Goal: Transaction & Acquisition: Purchase product/service

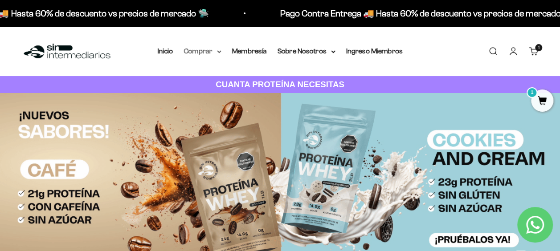
click at [200, 53] on summary "Comprar" at bounding box center [202, 51] width 37 height 12
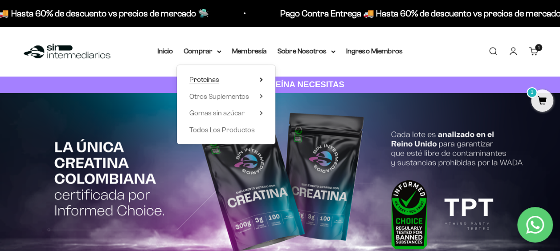
click at [207, 79] on span "Proteínas" at bounding box center [204, 80] width 30 height 8
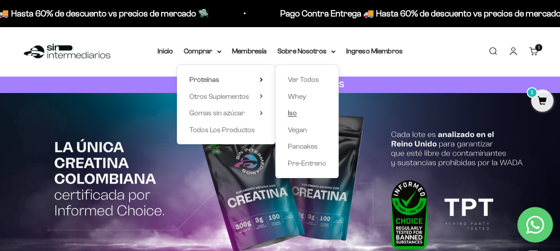
click at [293, 115] on span "Iso" at bounding box center [292, 113] width 9 height 8
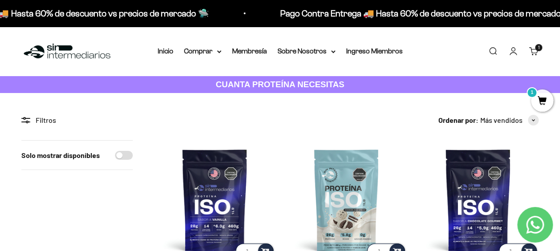
click at [532, 49] on link "Carrito 1 artículo 1" at bounding box center [534, 51] width 10 height 10
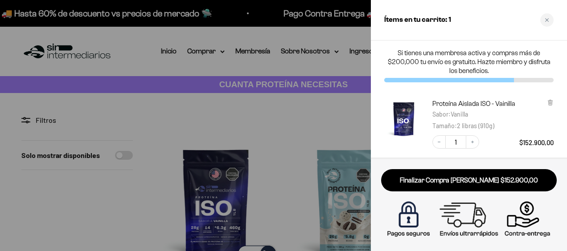
click at [274, 125] on div at bounding box center [283, 125] width 567 height 251
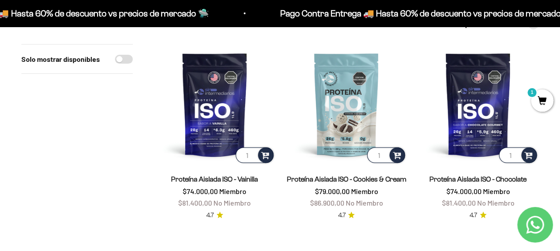
scroll to position [91, 0]
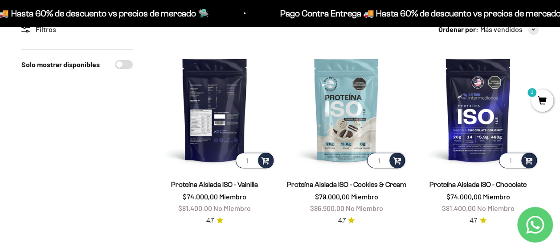
click at [211, 115] on img at bounding box center [214, 109] width 121 height 121
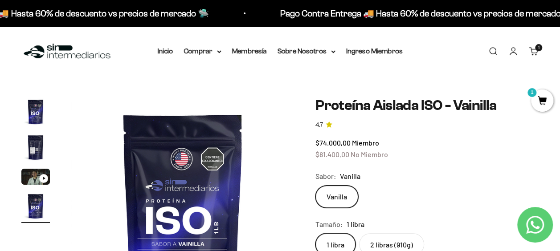
scroll to position [44, 0]
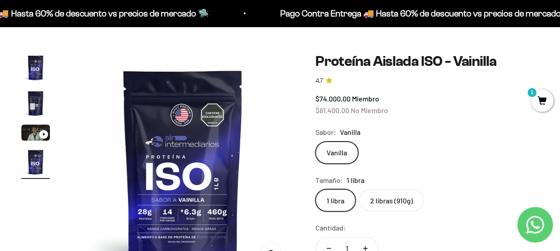
click at [399, 199] on label "2 libras (910g)" at bounding box center [391, 200] width 65 height 22
click at [316, 189] on input "2 libras (910g)" at bounding box center [315, 189] width 0 height 0
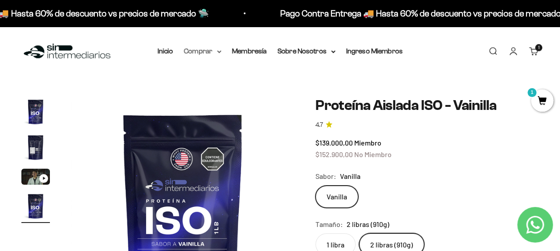
click at [205, 52] on summary "Comprar" at bounding box center [202, 51] width 37 height 12
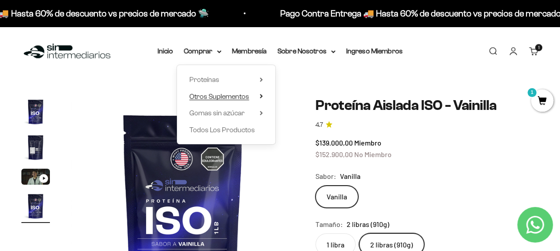
click at [234, 94] on span "Otros Suplementos" at bounding box center [219, 97] width 60 height 8
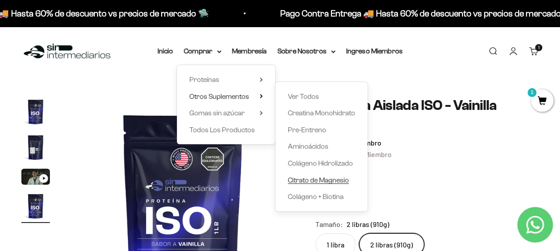
click at [311, 182] on span "Citrato de Magnesio" at bounding box center [318, 180] width 61 height 8
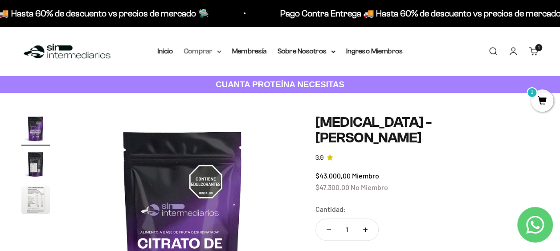
click at [189, 53] on summary "Comprar" at bounding box center [202, 51] width 37 height 12
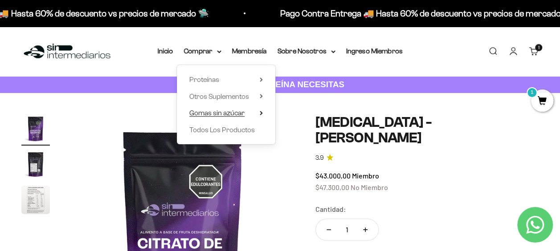
click at [243, 116] on span "Gomas sin azúcar" at bounding box center [216, 113] width 55 height 8
click at [253, 94] on summary "Otros Suplementos" at bounding box center [226, 97] width 74 height 12
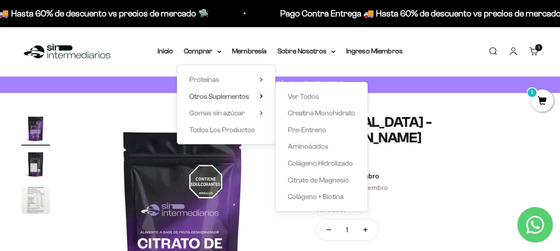
scroll to position [30, 0]
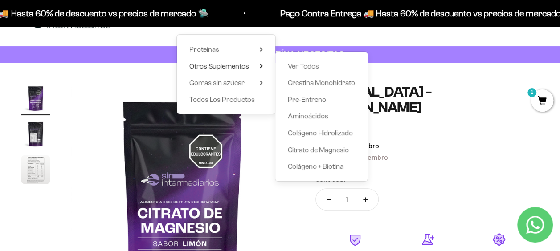
click at [444, 140] on div "$43.000,00 Miembro $47.300,00 No Miembro" at bounding box center [427, 151] width 223 height 23
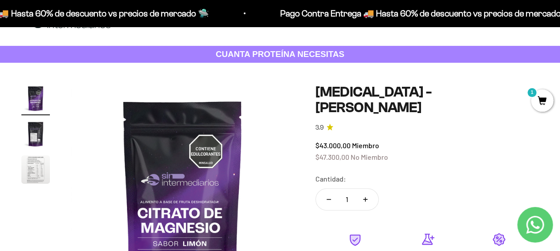
scroll to position [0, 0]
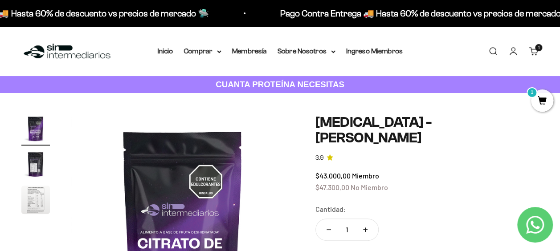
click at [209, 57] on div "Menú Buscar Inicio Comprar Proteínas Ver Todos Whey Iso Vegan Pancakes Pre-Entr…" at bounding box center [280, 51] width 560 height 49
click at [209, 53] on summary "Comprar" at bounding box center [202, 51] width 37 height 12
click at [533, 53] on link "Carrito 1 artículo 1" at bounding box center [534, 51] width 10 height 10
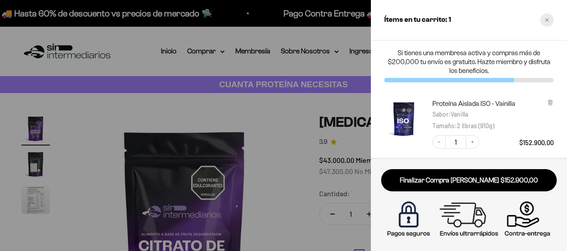
click at [546, 23] on div "Close cart" at bounding box center [546, 19] width 13 height 13
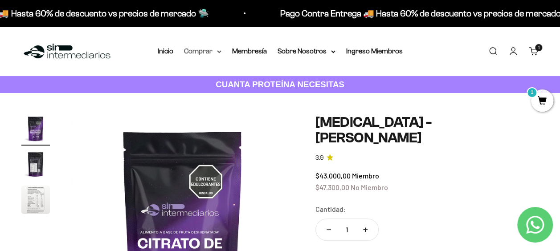
click at [205, 50] on summary "Comprar" at bounding box center [202, 51] width 37 height 12
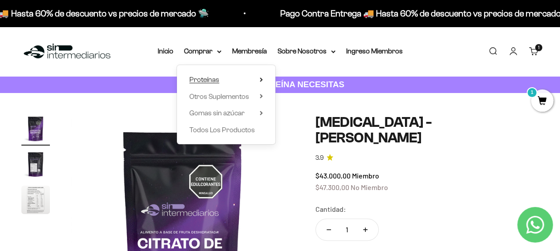
click at [210, 82] on span "Proteínas" at bounding box center [204, 80] width 30 height 8
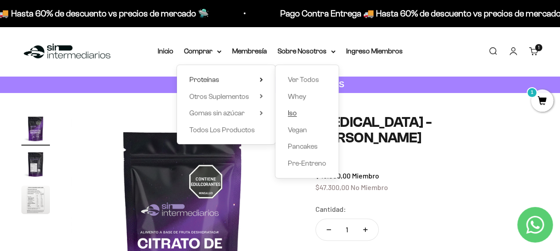
click at [292, 113] on span "Iso" at bounding box center [292, 113] width 9 height 8
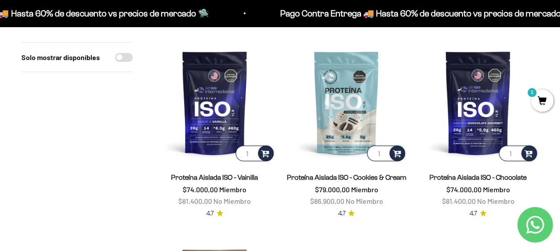
scroll to position [86, 0]
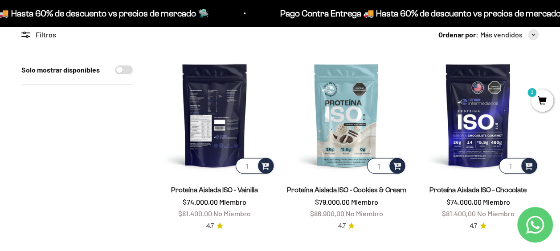
click at [217, 142] on img at bounding box center [214, 115] width 121 height 121
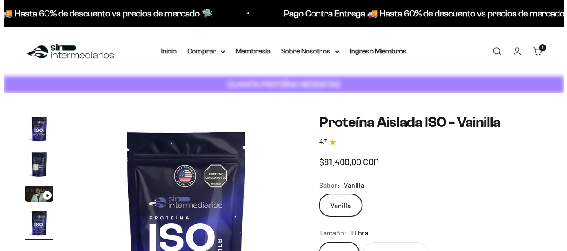
scroll to position [0, 685]
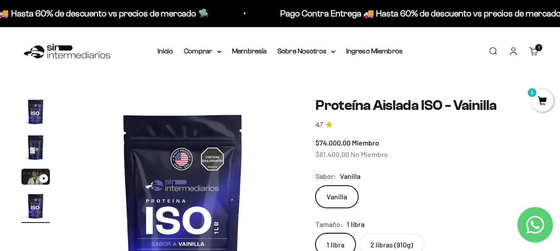
click at [535, 51] on link "Carrito 1 artículo 1" at bounding box center [534, 51] width 10 height 10
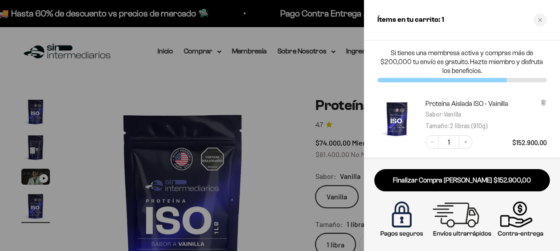
scroll to position [0, 695]
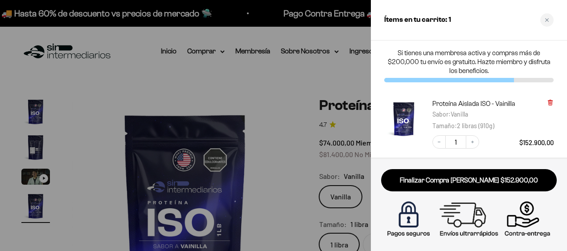
click at [550, 101] on icon at bounding box center [550, 103] width 4 height 4
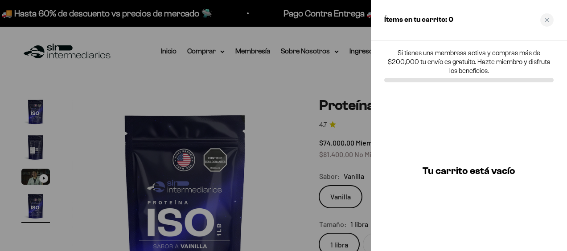
click at [329, 73] on div at bounding box center [283, 125] width 567 height 251
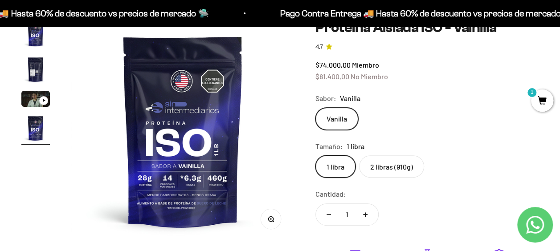
scroll to position [47, 0]
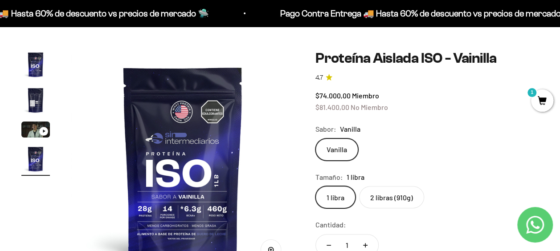
click at [377, 202] on label "2 libras (910g)" at bounding box center [391, 197] width 65 height 22
click at [316, 186] on input "2 libras (910g)" at bounding box center [315, 186] width 0 height 0
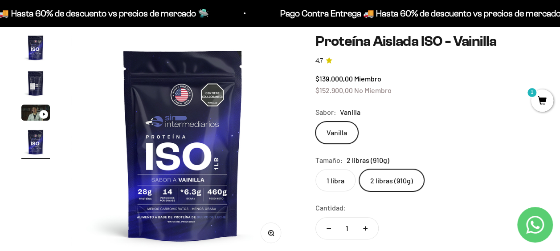
scroll to position [71, 0]
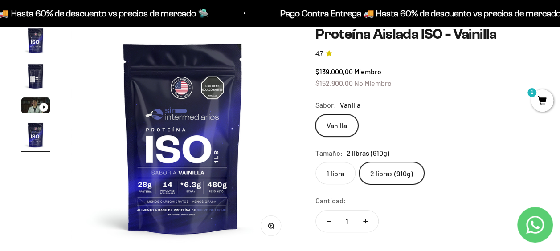
click at [338, 175] on label "1 libra" at bounding box center [336, 173] width 40 height 22
click at [316, 162] on input "1 libra" at bounding box center [315, 162] width 0 height 0
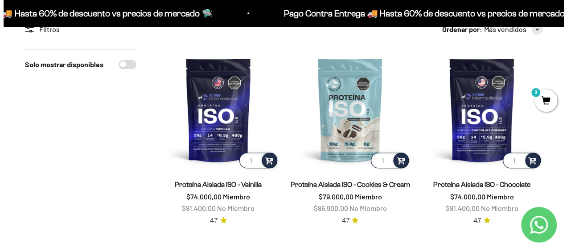
scroll to position [86, 0]
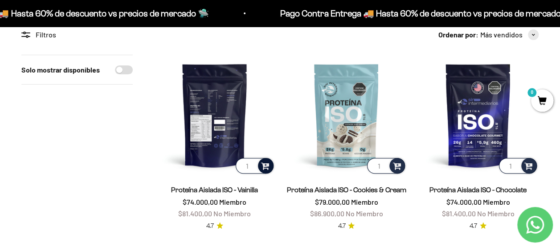
click at [265, 166] on span at bounding box center [265, 165] width 8 height 10
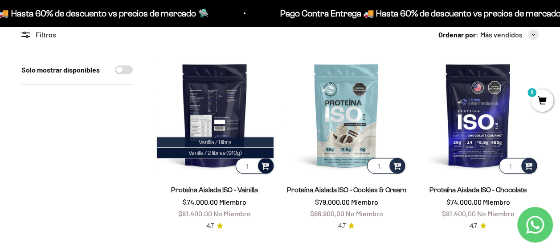
click at [234, 141] on li "Vanilla / 1 libra" at bounding box center [215, 142] width 117 height 11
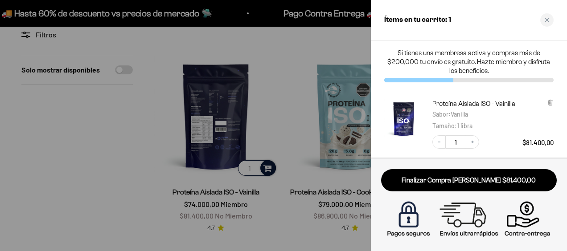
click at [340, 52] on div at bounding box center [283, 125] width 567 height 251
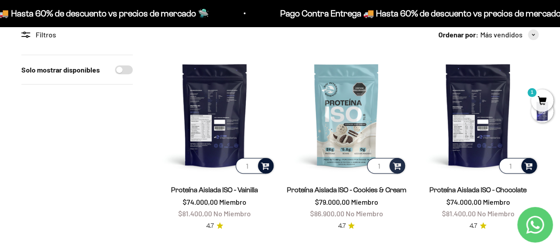
click at [527, 166] on span at bounding box center [529, 165] width 8 height 10
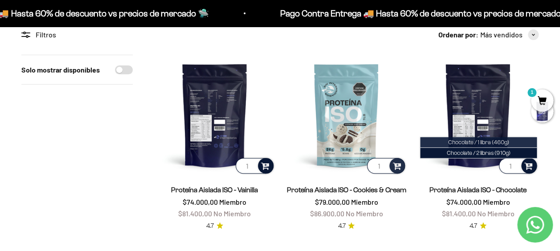
click at [515, 144] on li "Chocolate / 1 libra (460g)" at bounding box center [478, 142] width 117 height 11
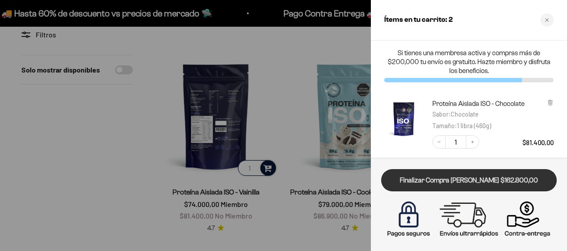
click at [484, 182] on link "Finalizar Compra [PERSON_NAME] $162.800,00" at bounding box center [469, 180] width 176 height 23
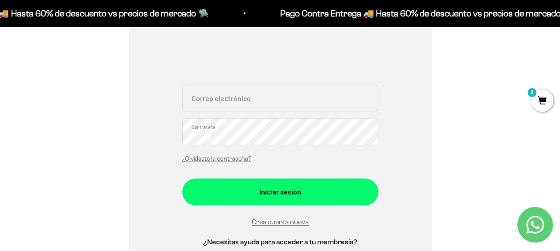
scroll to position [153, 0]
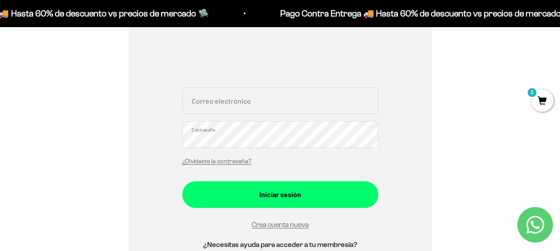
click at [233, 109] on input "Correo electrónico" at bounding box center [280, 100] width 196 height 27
type input "[EMAIL_ADDRESS][DOMAIN_NAME]"
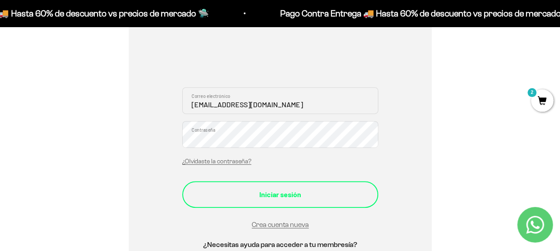
click at [275, 195] on div "Iniciar sesión" at bounding box center [280, 195] width 160 height 12
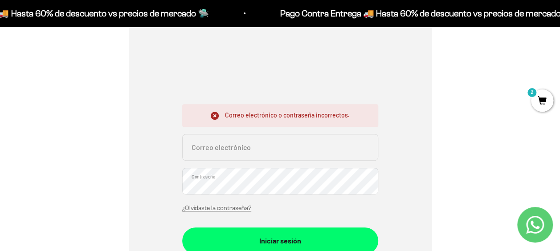
scroll to position [139, 0]
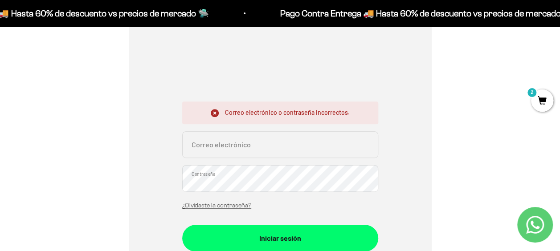
click at [216, 145] on input "Correo electrónico" at bounding box center [280, 144] width 196 height 27
type input "[EMAIL_ADDRESS][DOMAIN_NAME]"
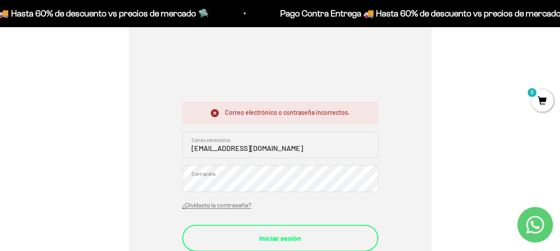
click at [277, 234] on div "Iniciar sesión" at bounding box center [280, 239] width 160 height 12
